Goal: Task Accomplishment & Management: Use online tool/utility

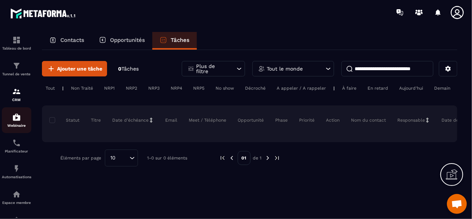
click at [17, 121] on img at bounding box center [16, 117] width 9 height 9
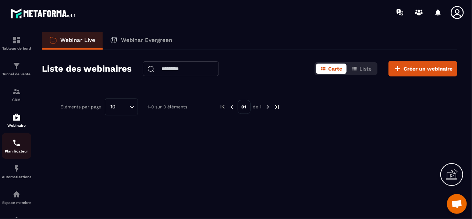
click at [17, 151] on p "Planificateur" at bounding box center [16, 151] width 29 height 4
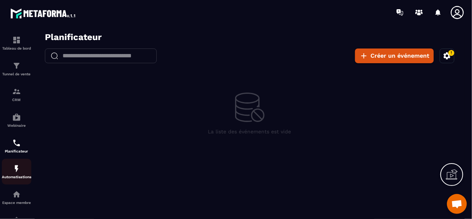
click at [20, 173] on img at bounding box center [16, 168] width 9 height 9
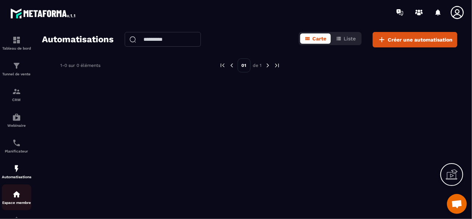
click at [16, 196] on img at bounding box center [16, 194] width 9 height 9
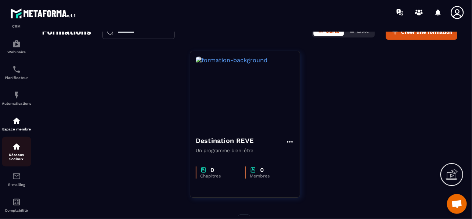
scroll to position [115, 0]
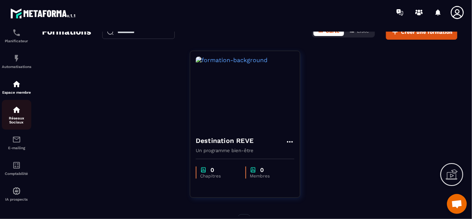
click at [19, 117] on p "Réseaux Sociaux" at bounding box center [16, 120] width 29 height 8
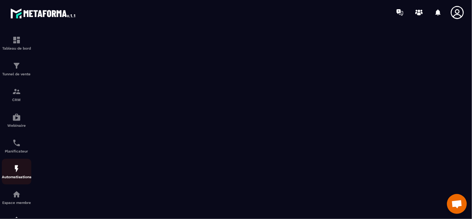
scroll to position [74, 0]
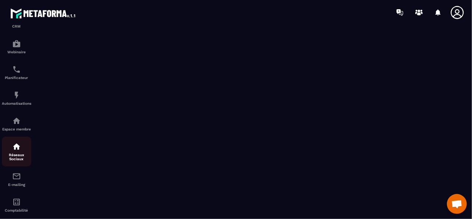
click at [16, 154] on div "Réseaux Sociaux" at bounding box center [16, 151] width 29 height 19
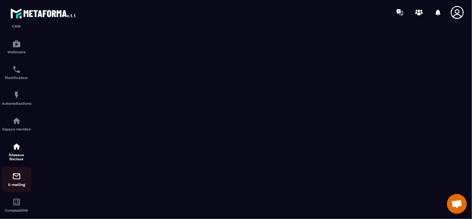
click at [15, 181] on img at bounding box center [16, 176] width 9 height 9
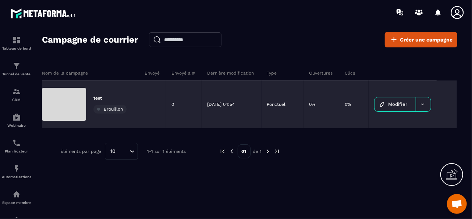
click at [119, 108] on span "Brouillon" at bounding box center [113, 109] width 19 height 5
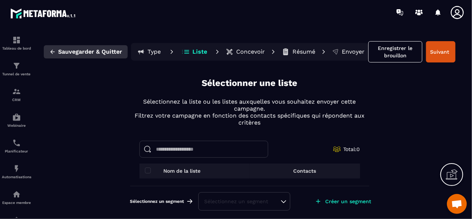
click at [56, 53] on button "Sauvegarder & Quitter" at bounding box center [86, 51] width 84 height 13
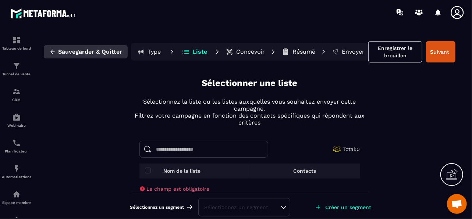
click at [52, 52] on icon "button" at bounding box center [52, 52] width 7 height 7
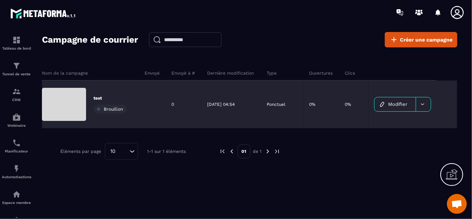
click at [421, 107] on div at bounding box center [423, 104] width 15 height 14
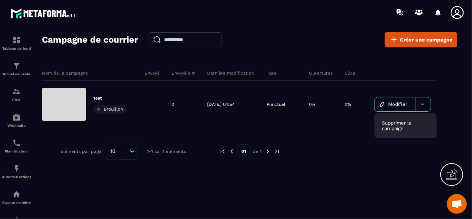
click at [416, 154] on div at bounding box center [365, 151] width 148 height 17
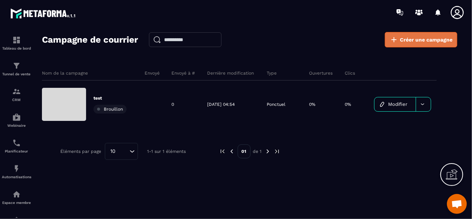
click at [398, 42] on icon at bounding box center [393, 39] width 9 height 9
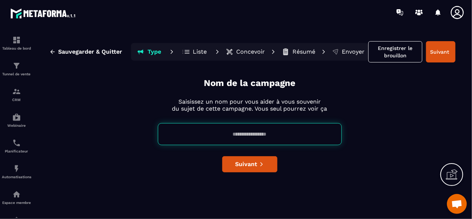
click at [268, 133] on input at bounding box center [250, 134] width 184 height 22
type input "*"
type input "**********"
click at [267, 162] on button "Suivant" at bounding box center [249, 164] width 55 height 16
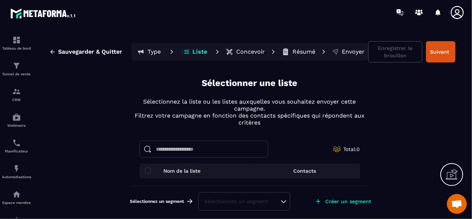
click at [200, 153] on input at bounding box center [203, 149] width 129 height 17
click at [147, 169] on span at bounding box center [148, 171] width 6 height 6
click at [183, 171] on p "Nom de la liste" at bounding box center [182, 171] width 37 height 6
click at [302, 172] on p "Contacts" at bounding box center [304, 171] width 23 height 6
click at [193, 52] on p "Liste" at bounding box center [200, 51] width 15 height 7
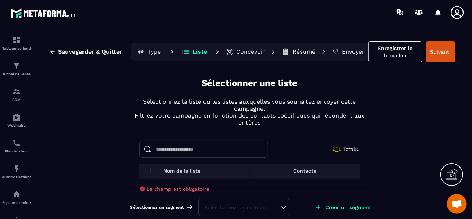
click at [193, 52] on p "Liste" at bounding box center [200, 51] width 15 height 7
click at [145, 171] on span at bounding box center [148, 171] width 6 height 6
click at [184, 53] on icon at bounding box center [186, 53] width 5 height 1
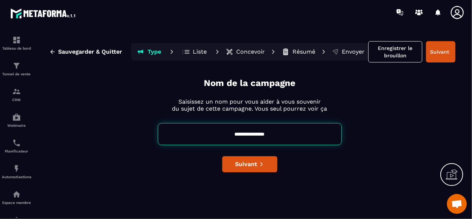
click at [190, 50] on icon at bounding box center [186, 51] width 8 height 7
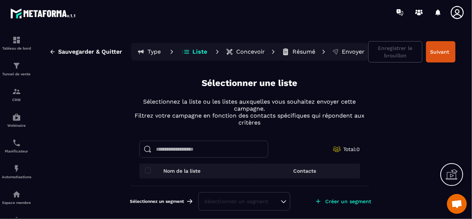
click at [153, 55] on p "Type" at bounding box center [154, 51] width 13 height 7
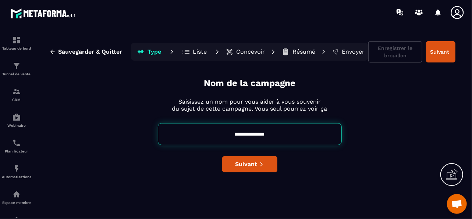
drag, startPoint x: 283, startPoint y: 136, endPoint x: 225, endPoint y: 133, distance: 57.8
click at [225, 133] on input "**********" at bounding box center [250, 134] width 184 height 22
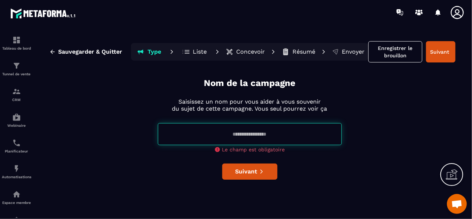
click at [261, 53] on p "Concevoir" at bounding box center [250, 51] width 29 height 7
click at [247, 138] on input at bounding box center [250, 134] width 184 height 22
type input "**********"
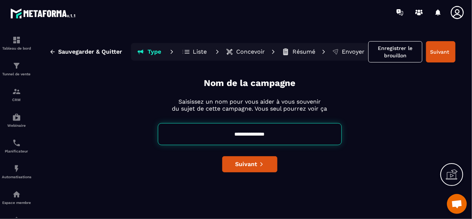
click at [257, 53] on p "Concevoir" at bounding box center [250, 51] width 29 height 7
click at [265, 164] on button "Suivant" at bounding box center [249, 164] width 55 height 16
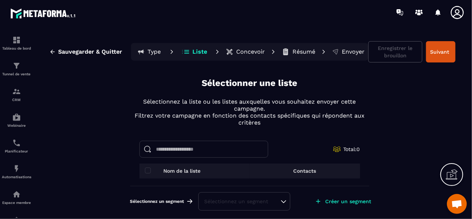
click at [256, 53] on p "Concevoir" at bounding box center [250, 51] width 29 height 7
click at [208, 153] on input at bounding box center [203, 149] width 129 height 17
click at [170, 152] on input "******" at bounding box center [203, 149] width 129 height 17
drag, startPoint x: 198, startPoint y: 148, endPoint x: 165, endPoint y: 145, distance: 33.2
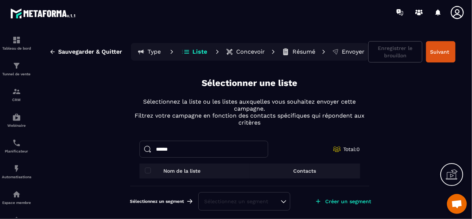
click at [168, 147] on input "******" at bounding box center [203, 149] width 129 height 17
type input "*"
click at [246, 55] on p "Concevoir" at bounding box center [250, 51] width 29 height 7
click at [314, 54] on p "Résumé" at bounding box center [303, 51] width 23 height 7
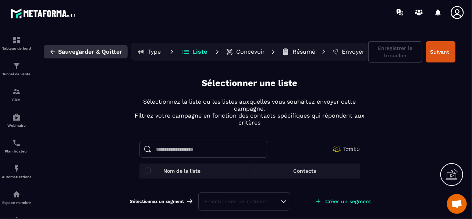
click at [58, 52] on button "Sauvegarder & Quitter" at bounding box center [86, 51] width 84 height 13
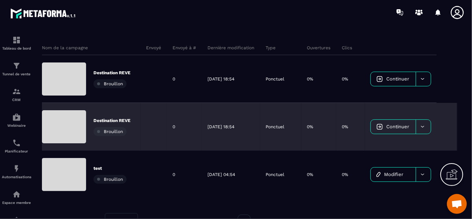
scroll to position [37, 0]
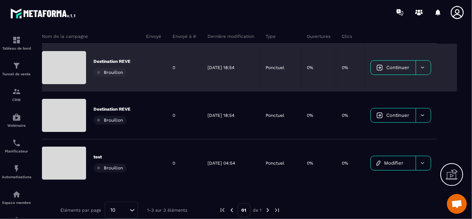
click at [425, 66] on icon at bounding box center [423, 68] width 6 height 6
click at [402, 88] on span "Supprimer le campaign" at bounding box center [393, 88] width 30 height 11
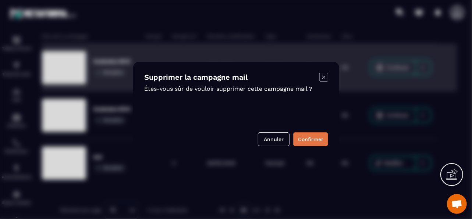
click at [311, 145] on button "Confirmer" at bounding box center [310, 139] width 35 height 14
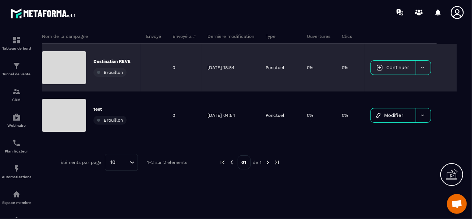
click at [424, 72] on div at bounding box center [423, 68] width 15 height 14
click at [420, 93] on div "Supprimer le campaign" at bounding box center [404, 89] width 60 height 18
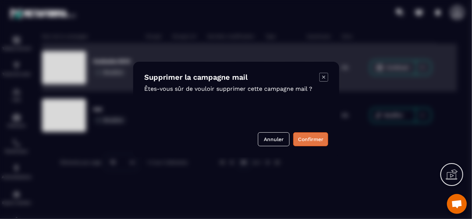
click at [300, 140] on button "Confirmer" at bounding box center [310, 139] width 35 height 14
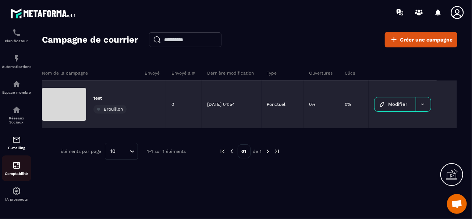
scroll to position [115, 0]
click at [25, 132] on link "E-mailing" at bounding box center [16, 143] width 29 height 26
click at [18, 143] on div "E-mailing" at bounding box center [16, 142] width 29 height 15
click at [17, 138] on img at bounding box center [16, 139] width 9 height 9
click at [17, 170] on div "Comptabilité" at bounding box center [16, 168] width 29 height 15
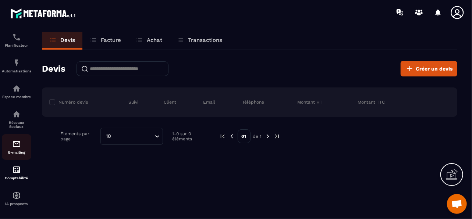
scroll to position [115, 0]
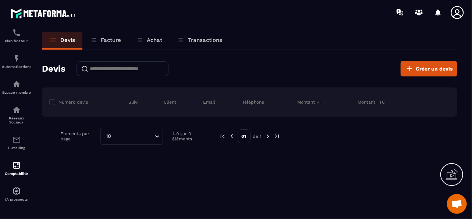
click at [103, 41] on p "Facture" at bounding box center [111, 40] width 20 height 7
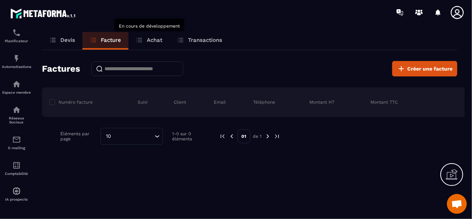
click at [147, 39] on p "Achat" at bounding box center [154, 40] width 15 height 7
click at [157, 44] on div "Achat" at bounding box center [148, 41] width 41 height 18
click at [207, 41] on p "Transactions" at bounding box center [205, 40] width 34 height 7
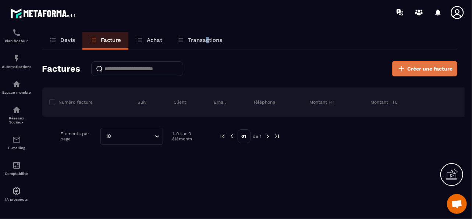
click at [421, 75] on button "Créer une facture" at bounding box center [424, 68] width 65 height 15
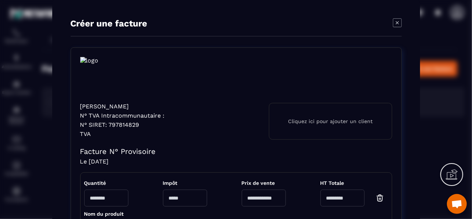
click at [394, 22] on icon "Modal window" at bounding box center [397, 22] width 9 height 9
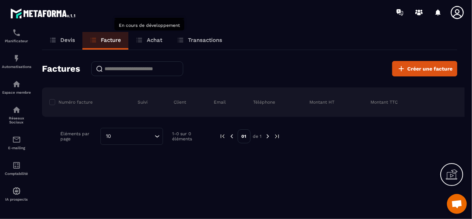
click at [152, 40] on p "Achat" at bounding box center [154, 40] width 15 height 7
click at [62, 44] on link "Devis" at bounding box center [62, 41] width 40 height 18
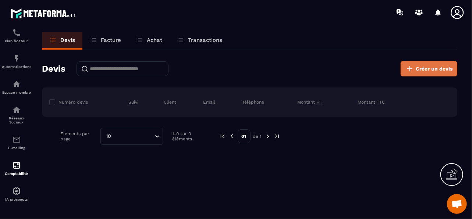
click at [440, 68] on span "Créer un devis" at bounding box center [434, 68] width 37 height 7
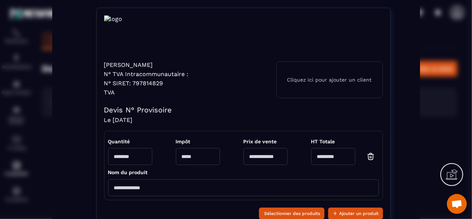
scroll to position [74, 0]
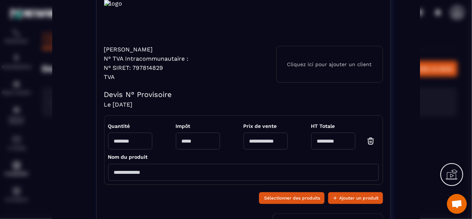
click at [302, 67] on p "Cliquez ici pour ajouter un client" at bounding box center [329, 64] width 85 height 6
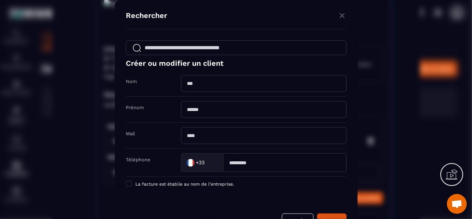
click at [342, 10] on div "Rechercher Créer ou modifier un client Nom Prénom Mail Téléphone +33 Loading...…" at bounding box center [236, 109] width 243 height 219
click at [343, 14] on img "Modal window" at bounding box center [342, 15] width 9 height 9
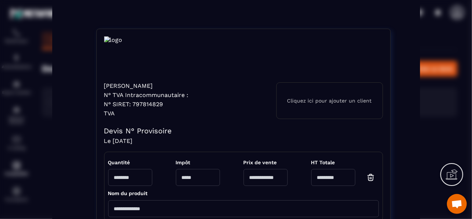
scroll to position [0, 0]
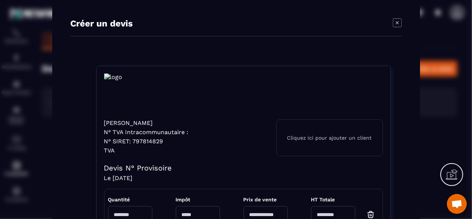
click at [395, 24] on icon "Modal window" at bounding box center [396, 22] width 3 height 3
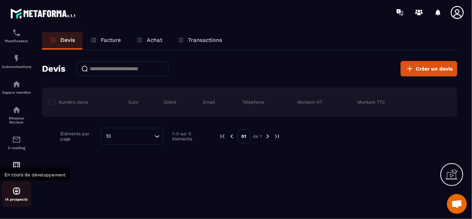
click at [19, 195] on div "IA prospects" at bounding box center [16, 194] width 29 height 15
click at [18, 194] on img at bounding box center [16, 191] width 9 height 9
click at [18, 187] on img at bounding box center [16, 191] width 9 height 9
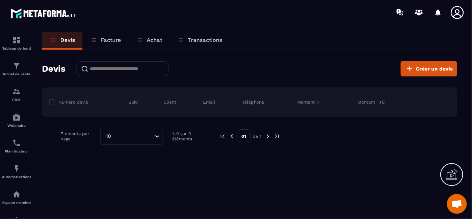
click at [455, 15] on icon at bounding box center [456, 12] width 13 height 13
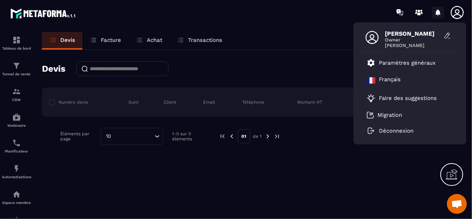
click at [441, 12] on icon at bounding box center [438, 13] width 12 height 12
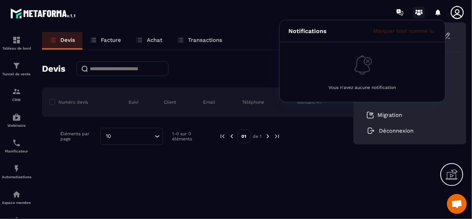
click at [420, 15] on icon at bounding box center [419, 13] width 12 height 12
